Goal: Task Accomplishment & Management: Use online tool/utility

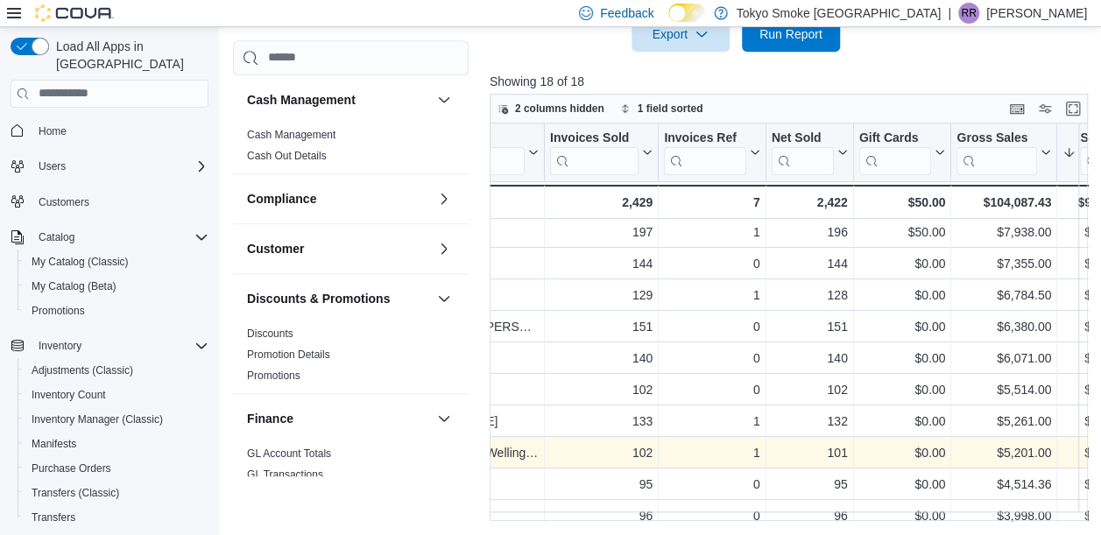
scroll to position [97, 0]
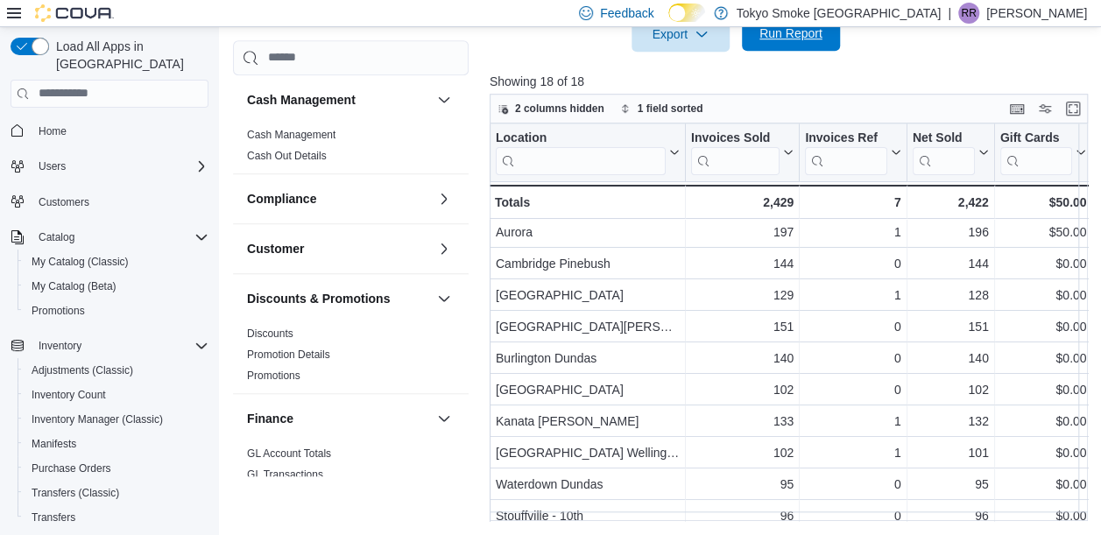
click at [798, 39] on span "Run Report" at bounding box center [790, 34] width 63 height 18
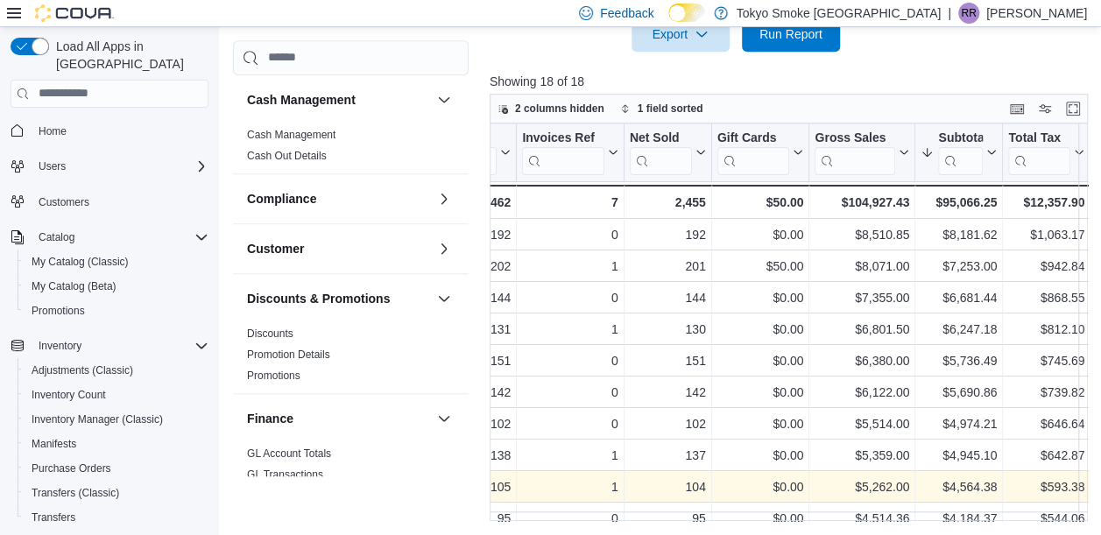
scroll to position [63, 282]
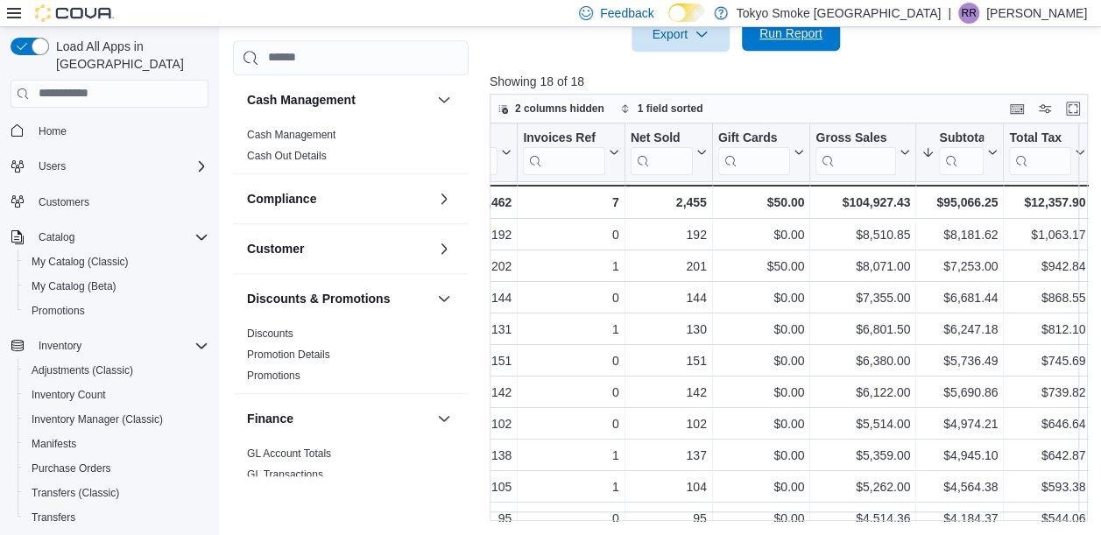
click at [807, 39] on span "Run Report" at bounding box center [790, 34] width 63 height 18
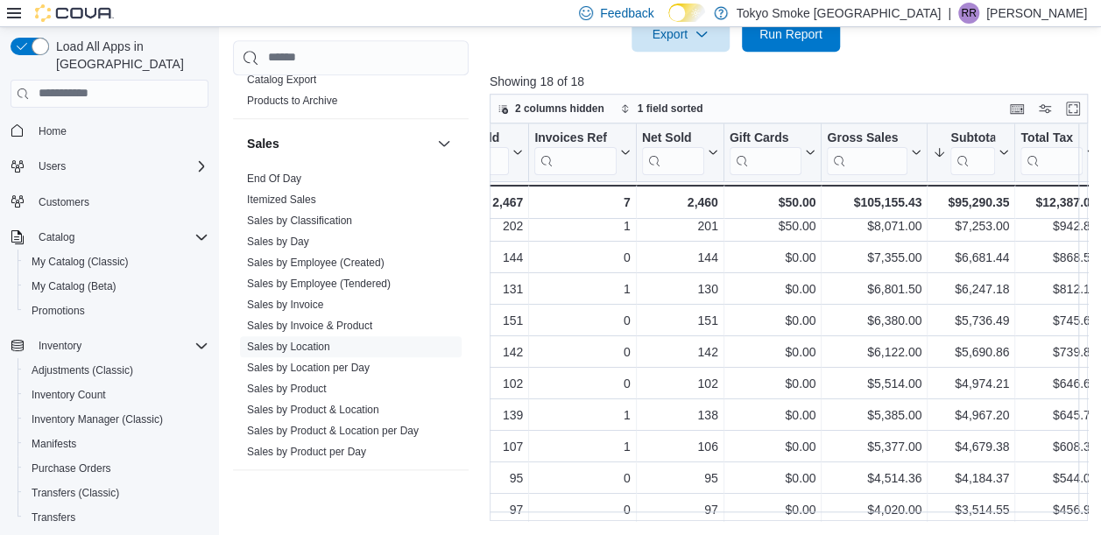
scroll to position [1015, 0]
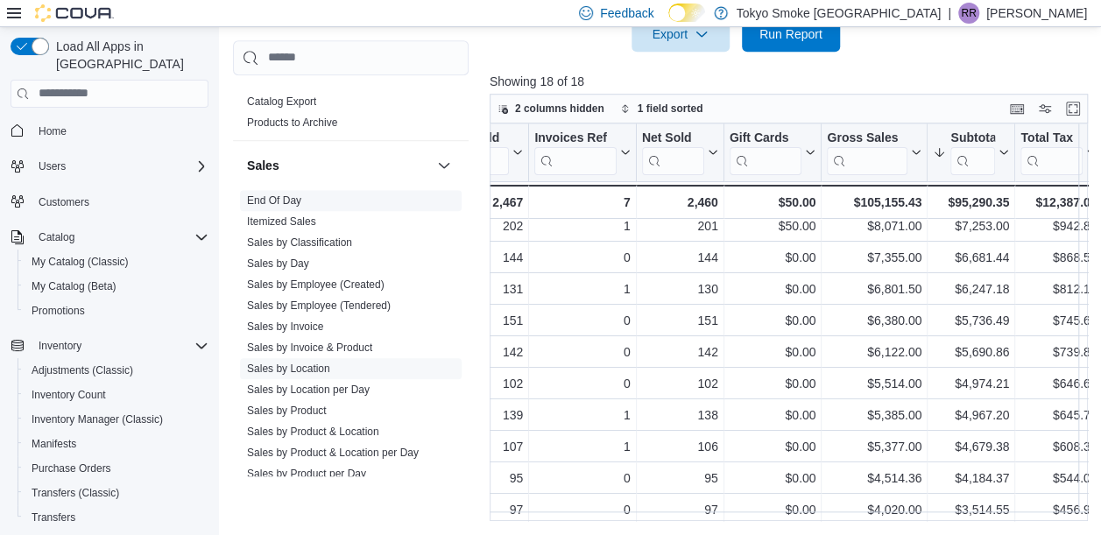
click at [283, 194] on link "End Of Day" at bounding box center [274, 200] width 54 height 12
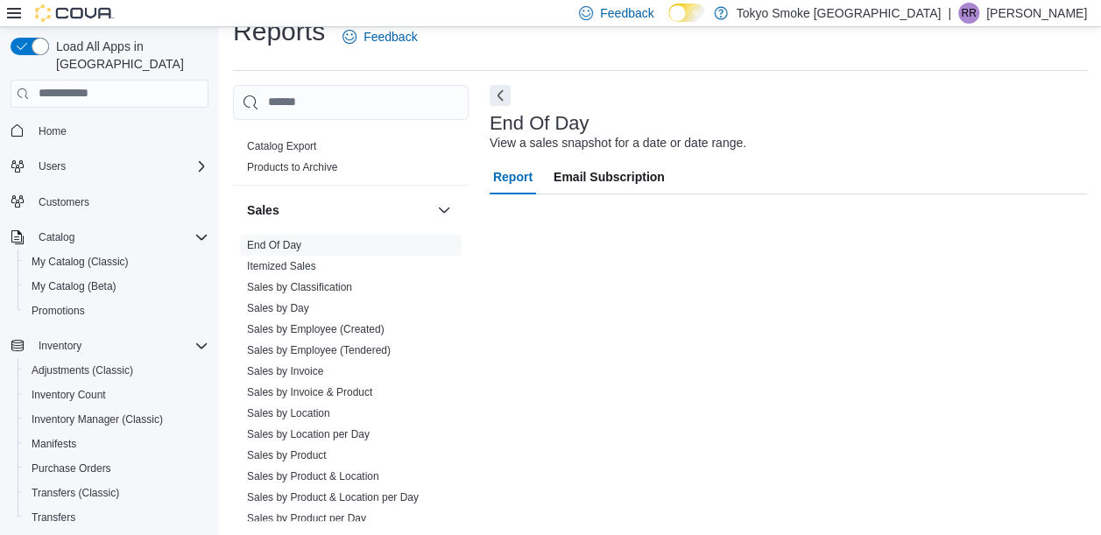
scroll to position [26, 0]
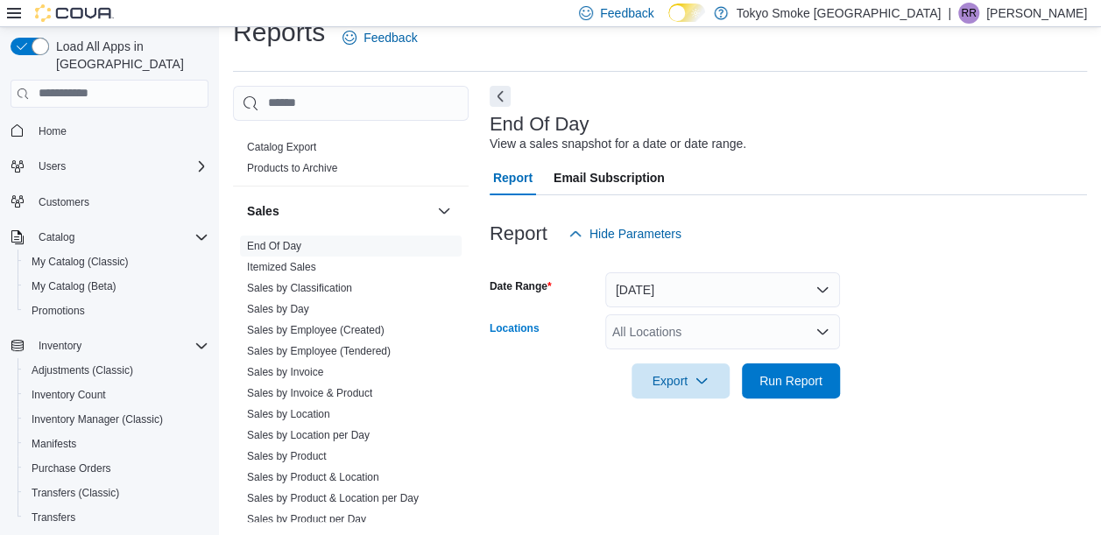
click at [715, 331] on div "All Locations" at bounding box center [722, 331] width 235 height 35
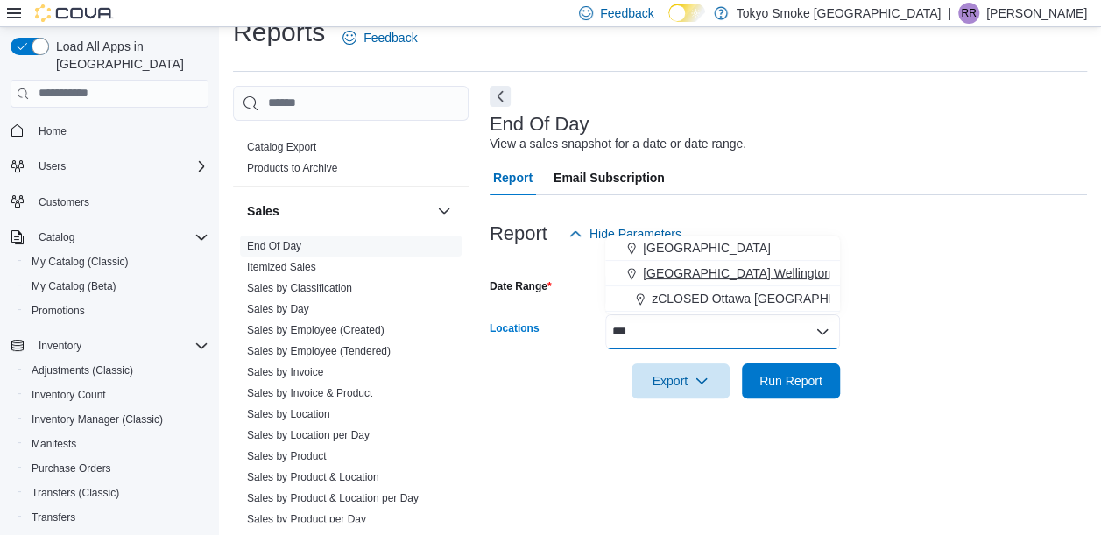
type input "***"
click at [736, 273] on span "[GEOGRAPHIC_DATA] Wellington Corners" at bounding box center [760, 274] width 235 height 18
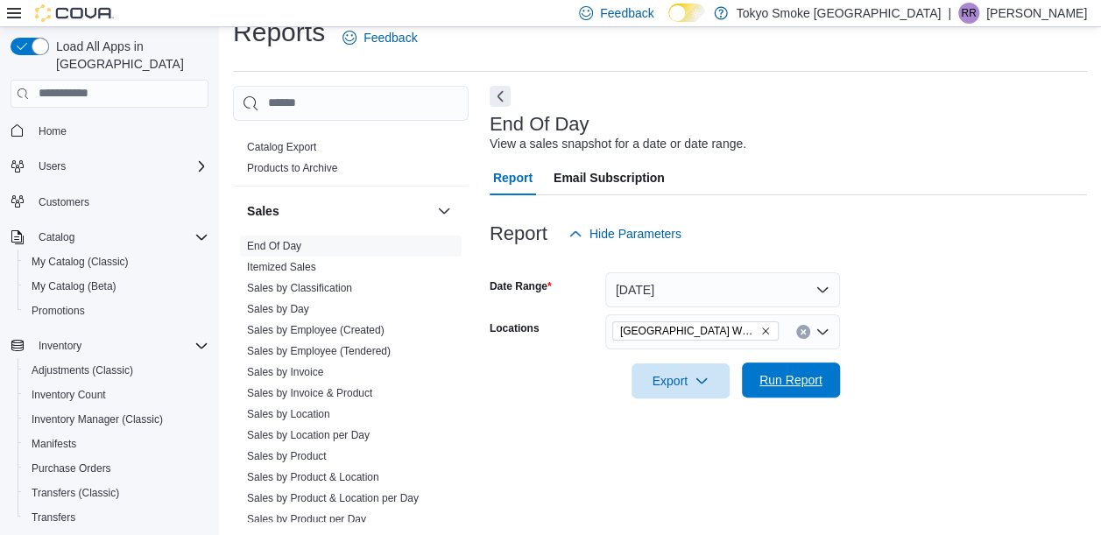
click at [809, 385] on span "Run Report" at bounding box center [790, 380] width 63 height 18
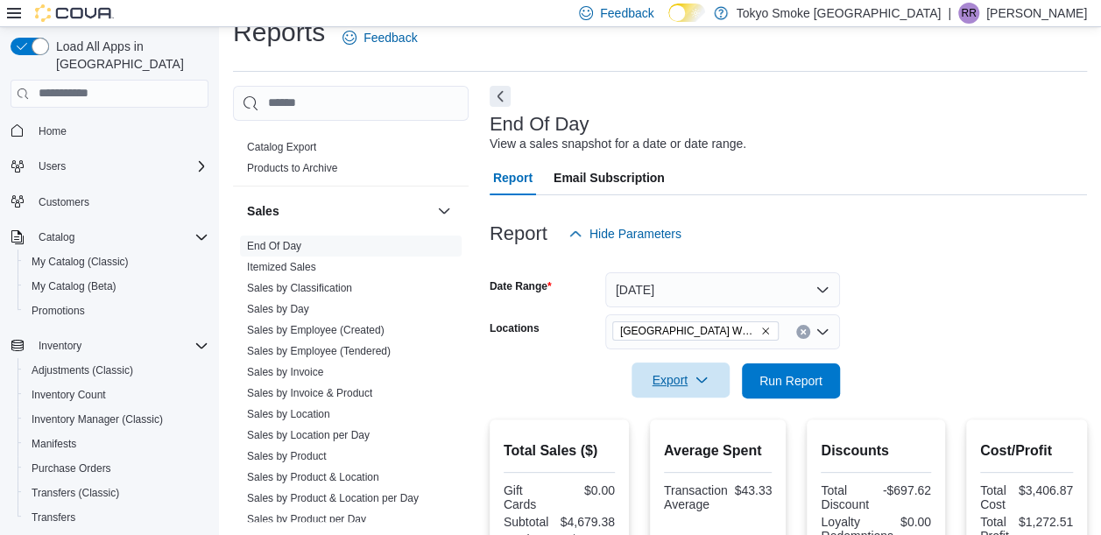
click at [660, 378] on span "Export" at bounding box center [680, 380] width 77 height 35
click at [695, 448] on span "Export to Pdf" at bounding box center [683, 451] width 79 height 14
